Goal: Task Accomplishment & Management: Use online tool/utility

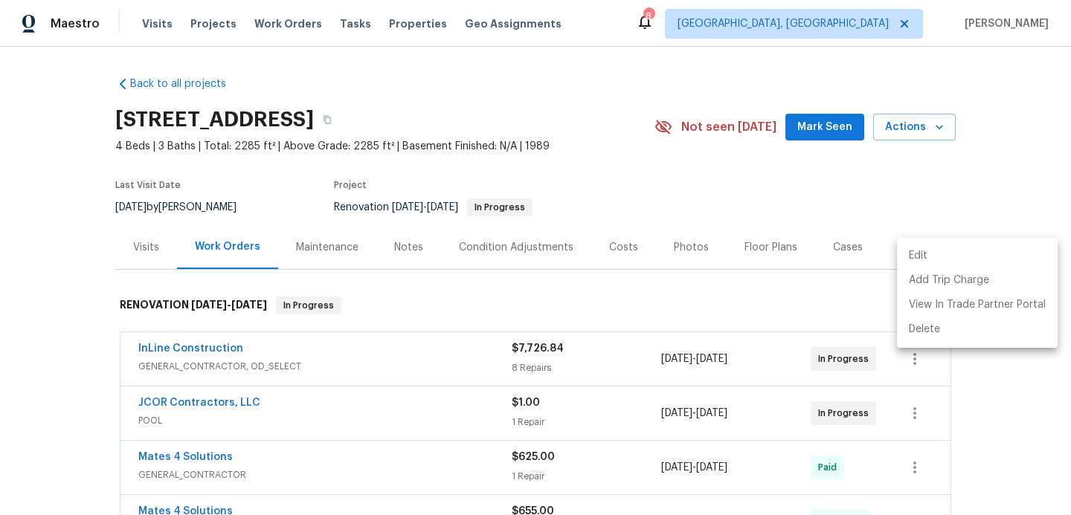
scroll to position [822, 0]
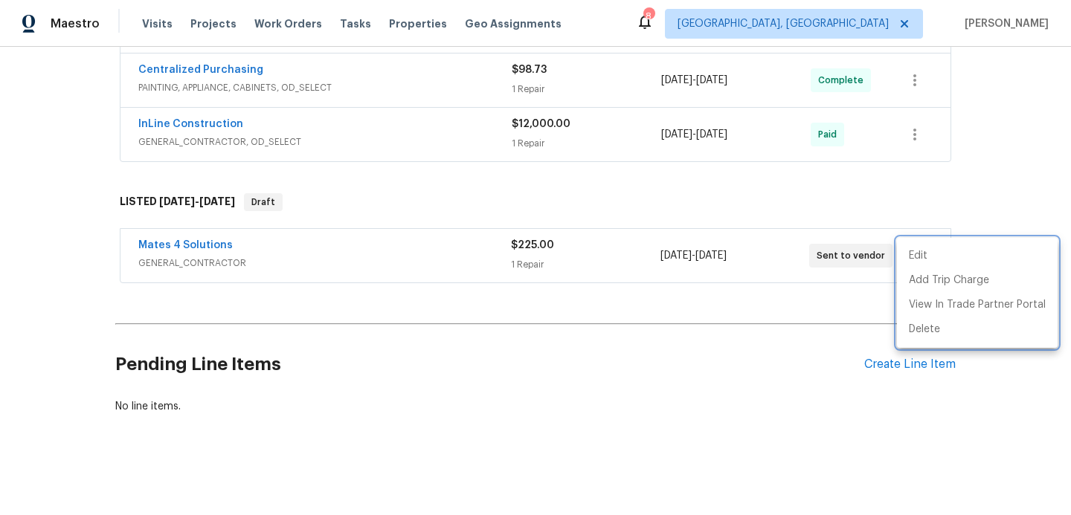
click at [286, 25] on div at bounding box center [535, 257] width 1071 height 515
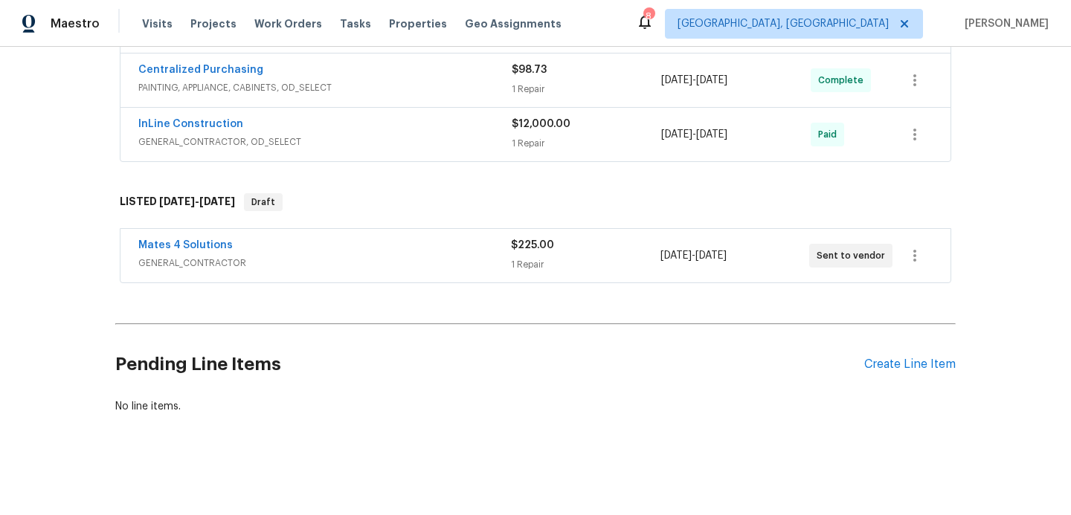
click at [286, 25] on span "Work Orders" at bounding box center [288, 23] width 68 height 15
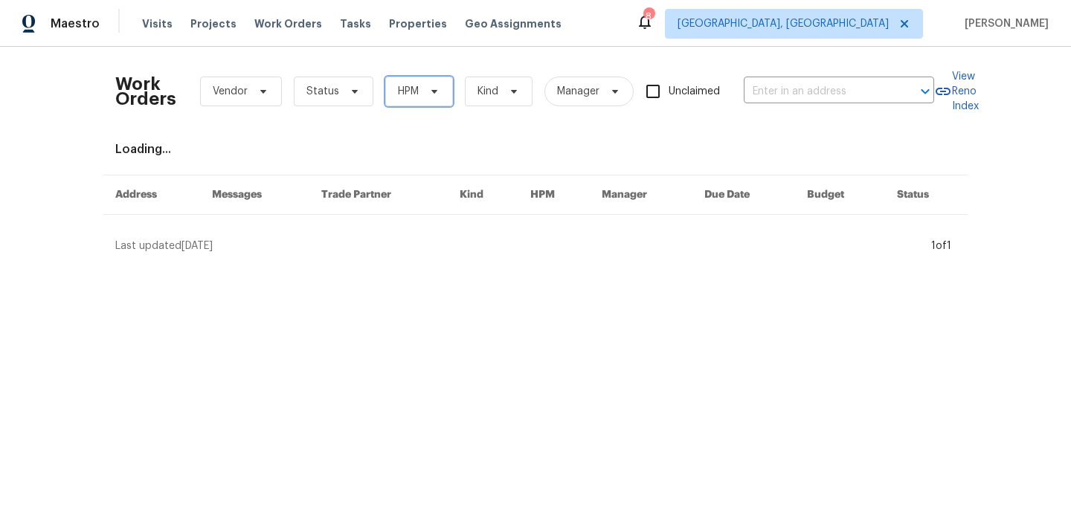
click at [428, 100] on span "HPM" at bounding box center [419, 92] width 68 height 30
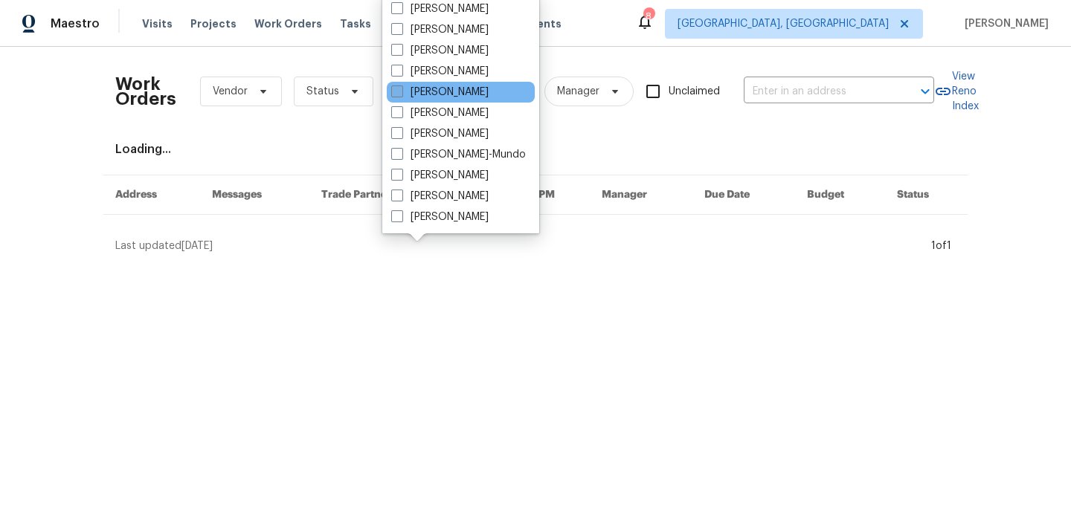
click at [395, 89] on span at bounding box center [397, 92] width 12 height 12
click at [395, 89] on input "[PERSON_NAME]" at bounding box center [396, 90] width 10 height 10
checkbox input "true"
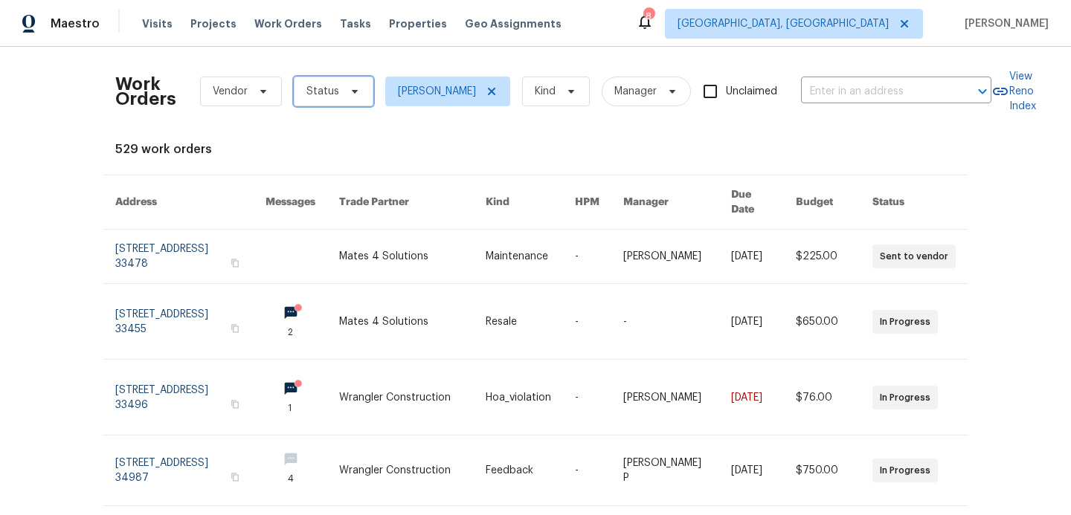
click at [349, 86] on icon at bounding box center [355, 92] width 12 height 12
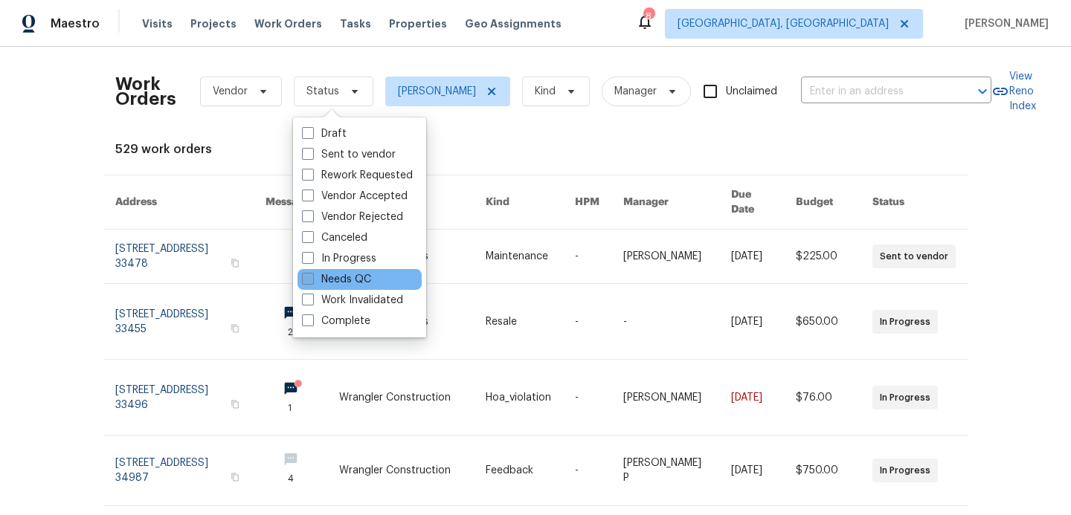
click at [315, 284] on label "Needs QC" at bounding box center [336, 279] width 69 height 15
click at [312, 282] on input "Needs QC" at bounding box center [307, 277] width 10 height 10
checkbox input "true"
